Goal: Task Accomplishment & Management: Manage account settings

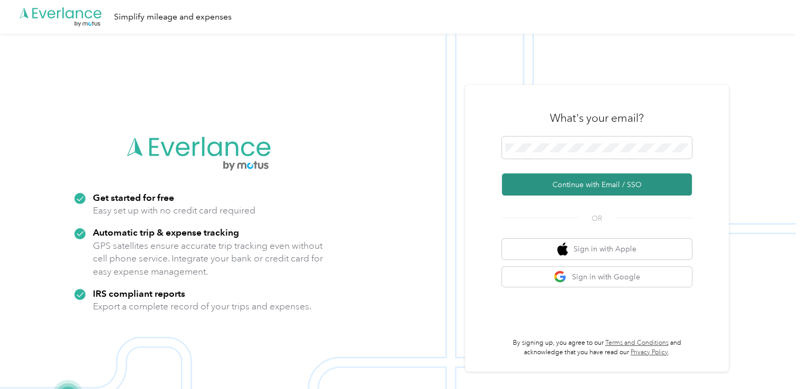
click at [565, 180] on button "Continue with Email / SSO" at bounding box center [597, 185] width 190 height 22
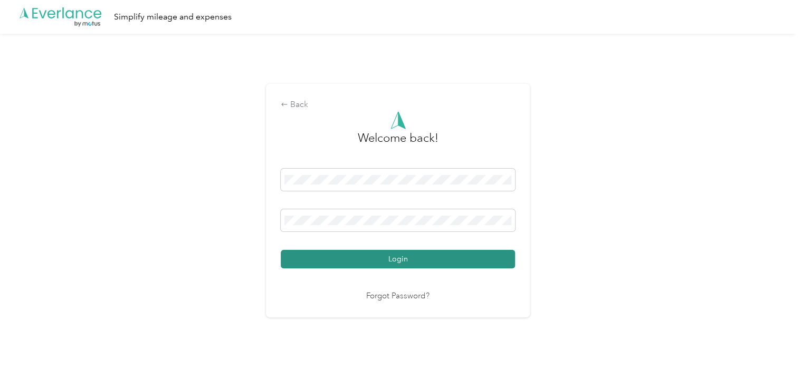
click at [407, 260] on button "Login" at bounding box center [398, 259] width 234 height 18
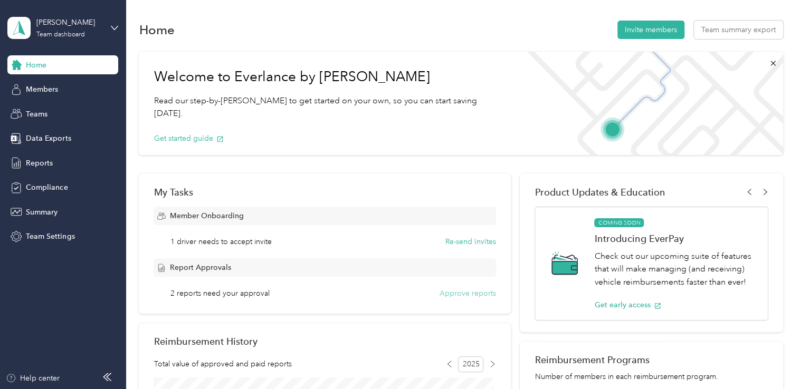
click at [476, 294] on button "Approve reports" at bounding box center [467, 293] width 56 height 11
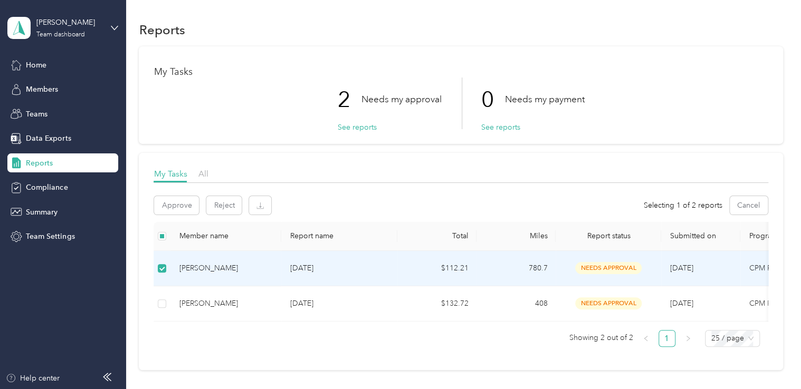
click at [597, 269] on span "needs approval" at bounding box center [608, 268] width 66 height 12
click at [177, 208] on button "Approve" at bounding box center [176, 205] width 45 height 18
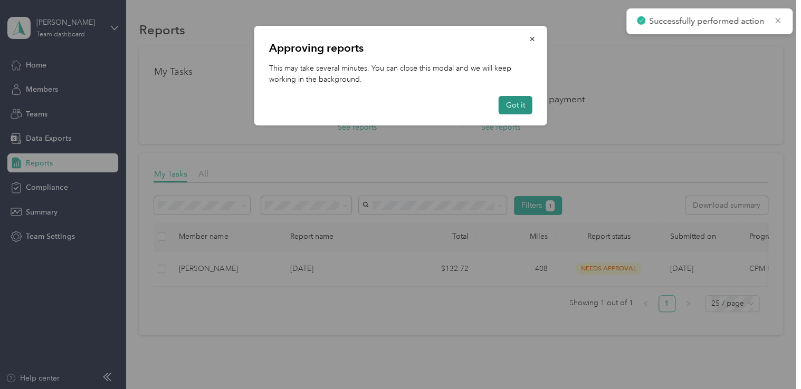
click at [523, 107] on button "Got it" at bounding box center [515, 105] width 34 height 18
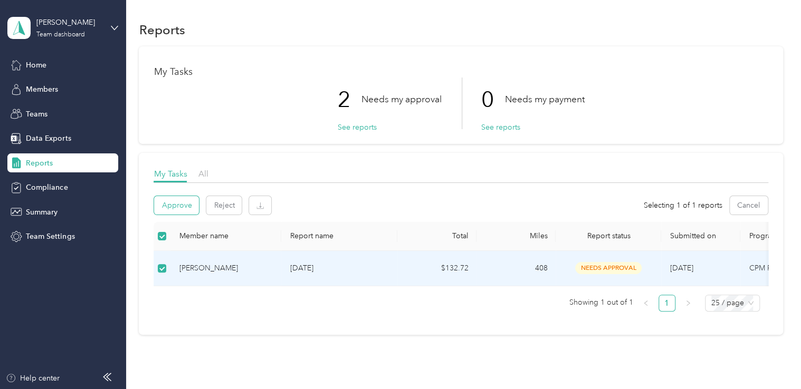
click at [188, 208] on button "Approve" at bounding box center [176, 205] width 45 height 18
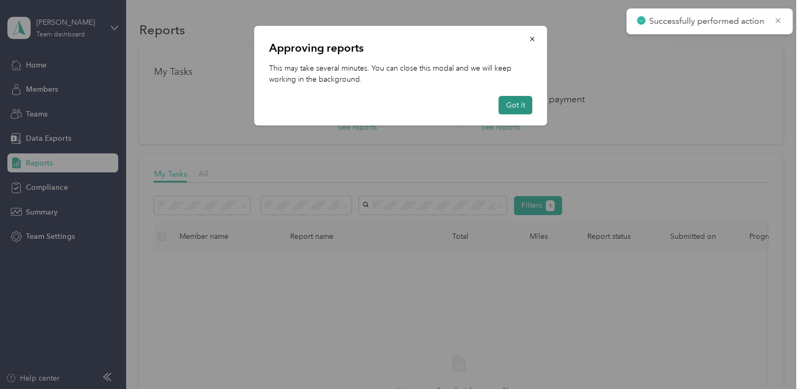
click at [515, 108] on button "Got it" at bounding box center [515, 105] width 34 height 18
